Goal: Find specific page/section: Find specific page/section

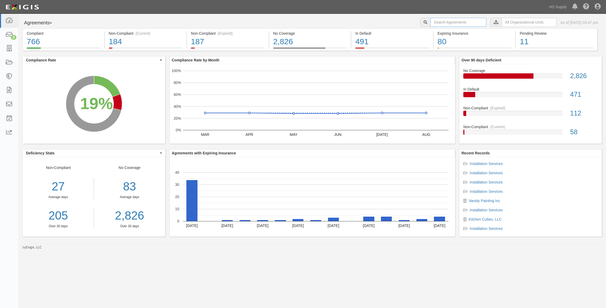
click at [445, 20] on input "text" at bounding box center [459, 22] width 56 height 9
type input "air temp"
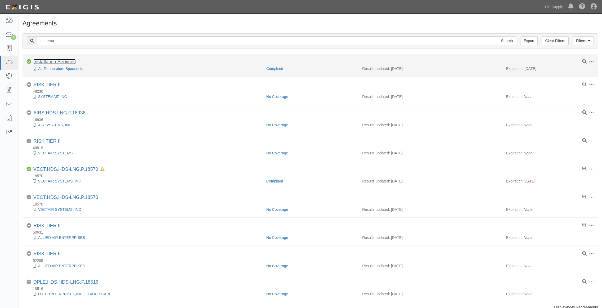
click at [58, 60] on link "Installation Services" at bounding box center [54, 61] width 42 height 5
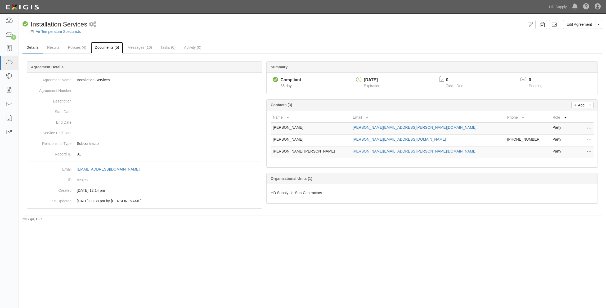
click at [104, 46] on link "Documents (5)" at bounding box center [107, 47] width 32 height 11
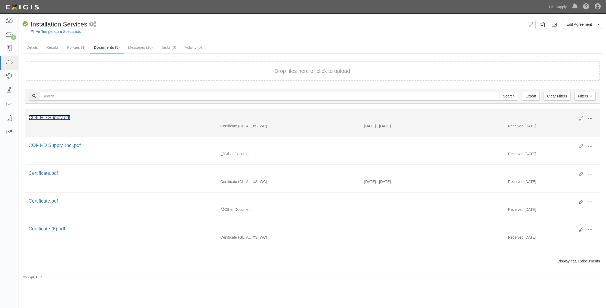
click at [63, 116] on link "COI- HD Supply.pdf" at bounding box center [50, 117] width 42 height 5
